Goal: Navigation & Orientation: Find specific page/section

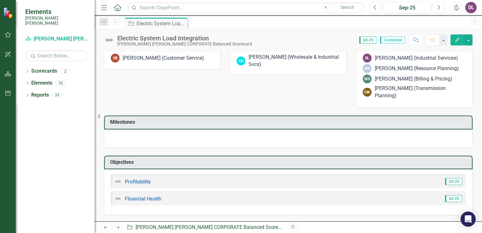
scroll to position [376, 0]
click at [151, 200] on link "Financial Health" at bounding box center [143, 198] width 37 height 6
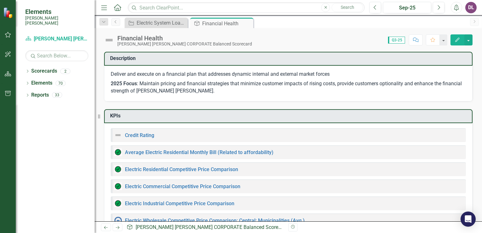
checkbox input "true"
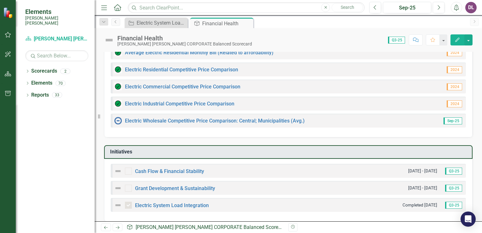
scroll to position [89, 0]
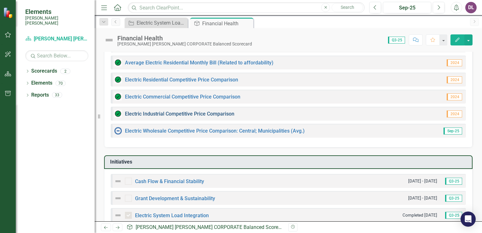
click at [199, 112] on link "Electric Industrial Competitive Price Comparison" at bounding box center [179, 114] width 109 height 6
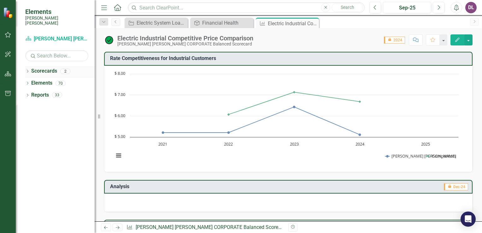
click at [49, 67] on link "Scorecards" at bounding box center [44, 70] width 26 height 7
click at [27, 69] on div "Dropdown" at bounding box center [27, 71] width 4 height 5
click at [62, 79] on link "[PERSON_NAME] [PERSON_NAME] CORPORATE Balanced Scorecard" at bounding box center [65, 82] width 60 height 7
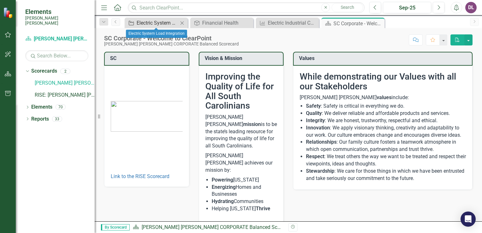
click at [163, 25] on div "Electric System Load Integration" at bounding box center [157, 23] width 42 height 8
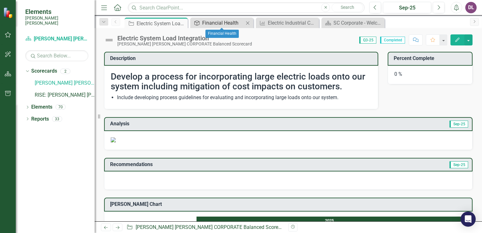
click at [208, 24] on div "Financial Health" at bounding box center [223, 23] width 42 height 8
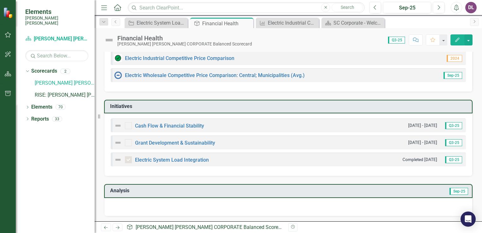
scroll to position [184, 0]
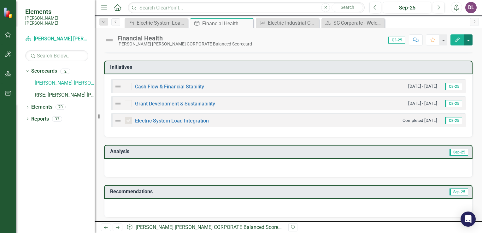
click at [469, 38] on button "button" at bounding box center [468, 39] width 8 height 11
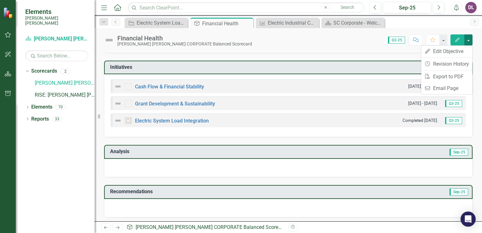
click at [471, 40] on button "button" at bounding box center [468, 39] width 8 height 11
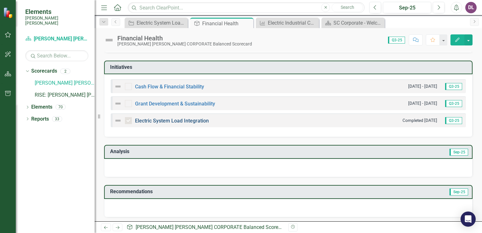
click at [170, 119] on link "Electric System Load Integration" at bounding box center [172, 121] width 74 height 6
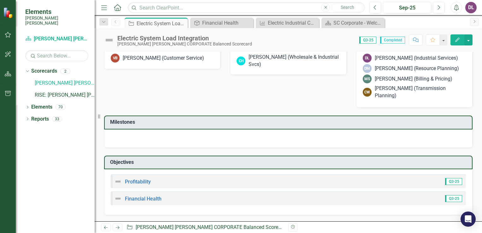
scroll to position [315, 0]
click at [384, 12] on div at bounding box center [384, 8] width 22 height 8
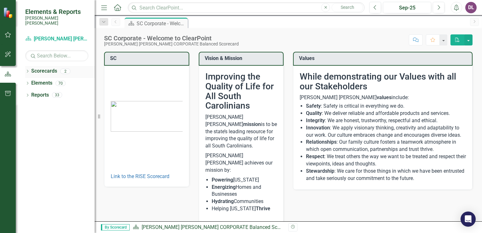
click at [48, 67] on link "Scorecards" at bounding box center [44, 70] width 26 height 7
click at [26, 70] on icon "Dropdown" at bounding box center [27, 71] width 4 height 3
click at [48, 80] on link "[PERSON_NAME] [PERSON_NAME] CORPORATE Balanced Scorecard" at bounding box center [65, 82] width 60 height 7
click at [63, 91] on link "RISE: [PERSON_NAME] [PERSON_NAME] Recognizing Innovation, Safety and Excellence" at bounding box center [65, 94] width 60 height 7
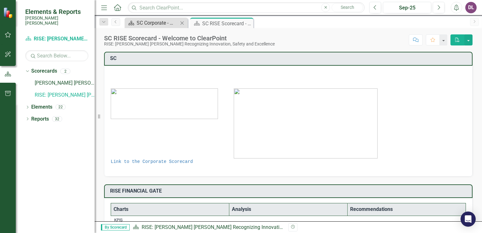
click at [158, 20] on div "SC Corporate - Welcome to ClearPoint" at bounding box center [157, 23] width 42 height 8
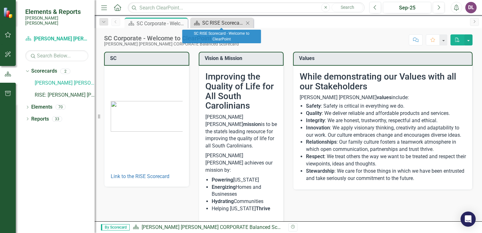
click at [211, 25] on div "SC RISE Scorecard - Welcome to ClearPoint" at bounding box center [223, 23] width 42 height 8
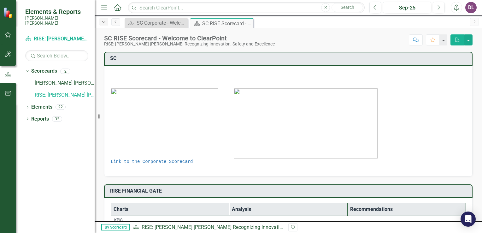
click at [103, 23] on icon "Dropdown" at bounding box center [104, 22] width 6 height 4
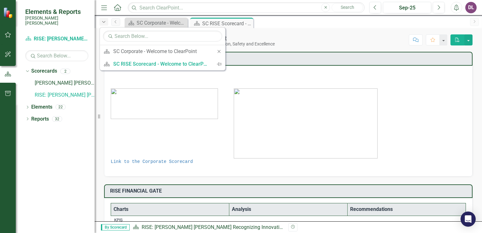
click at [103, 23] on icon "Dropdown" at bounding box center [104, 22] width 6 height 4
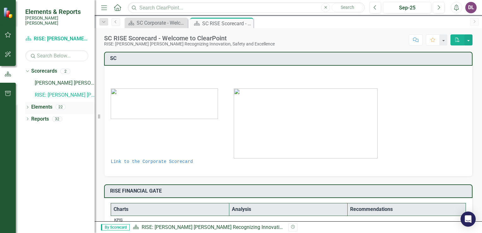
click at [28, 106] on icon "Dropdown" at bounding box center [27, 107] width 4 height 3
click at [48, 115] on link "Objective Objectives" at bounding box center [50, 118] width 32 height 7
click at [30, 130] on icon "Dropdown" at bounding box center [30, 131] width 4 height 3
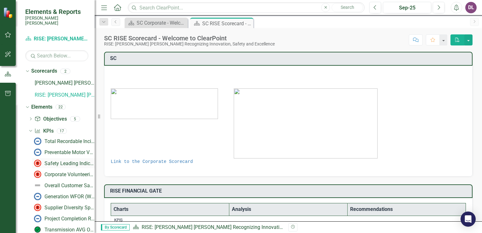
click at [59, 160] on div "Safety Leading Indicator Reports (LIRs)" at bounding box center [69, 163] width 50 height 6
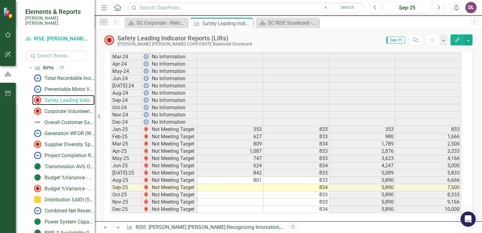
scroll to position [410, 0]
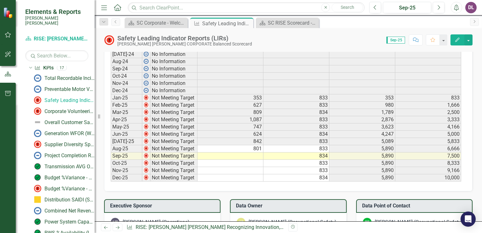
click at [232, 153] on td at bounding box center [230, 155] width 66 height 7
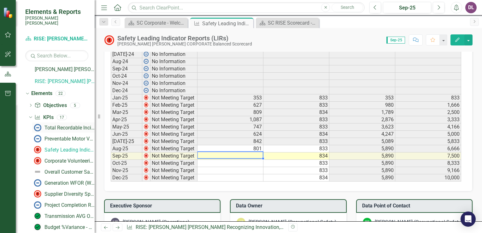
scroll to position [0, 0]
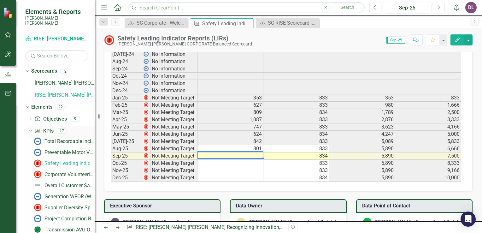
click at [30, 128] on icon "Dropdown" at bounding box center [29, 130] width 3 height 4
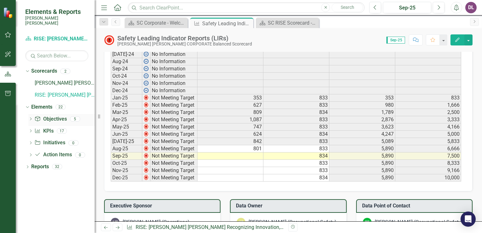
click at [29, 118] on icon "Dropdown" at bounding box center [30, 119] width 4 height 3
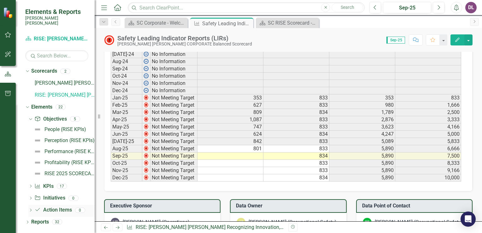
click at [32, 209] on icon "Dropdown" at bounding box center [30, 210] width 4 height 3
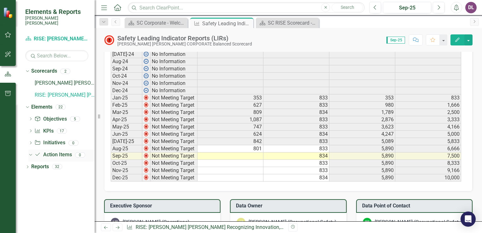
click at [55, 151] on link "Action Item Action Items" at bounding box center [52, 154] width 37 height 7
click at [54, 151] on link "Action Item Action Items" at bounding box center [52, 154] width 37 height 7
click at [31, 152] on icon "Dropdown" at bounding box center [29, 154] width 3 height 4
click at [31, 153] on icon "Dropdown" at bounding box center [30, 154] width 4 height 3
click at [28, 165] on icon "Dropdown" at bounding box center [27, 166] width 4 height 3
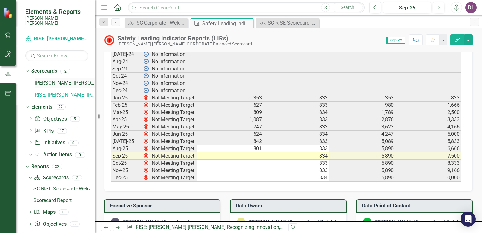
click at [71, 79] on link "[PERSON_NAME] [PERSON_NAME] CORPORATE Balanced Scorecard" at bounding box center [65, 82] width 60 height 7
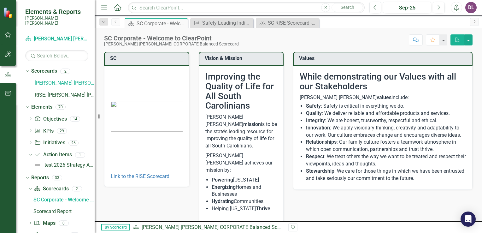
click at [476, 22] on icon "Next" at bounding box center [473, 22] width 5 height 4
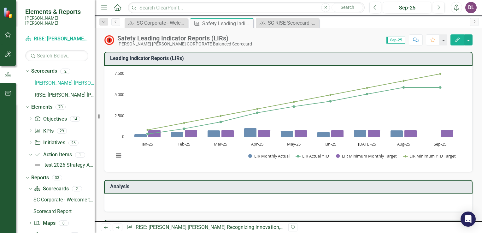
click at [474, 22] on icon "Next" at bounding box center [473, 22] width 5 height 4
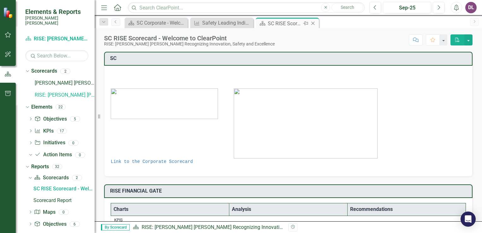
click at [315, 25] on icon "Close" at bounding box center [312, 23] width 6 height 5
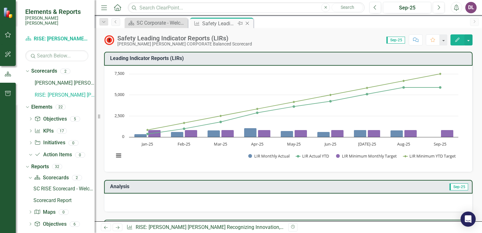
click at [250, 24] on icon "Close" at bounding box center [247, 23] width 6 height 5
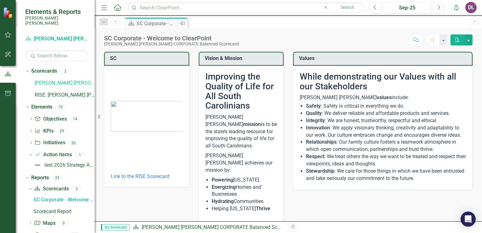
click at [184, 23] on div "Pin" at bounding box center [182, 24] width 8 height 8
click at [184, 23] on div "Pin" at bounding box center [182, 24] width 6 height 8
